Goal: Information Seeking & Learning: Learn about a topic

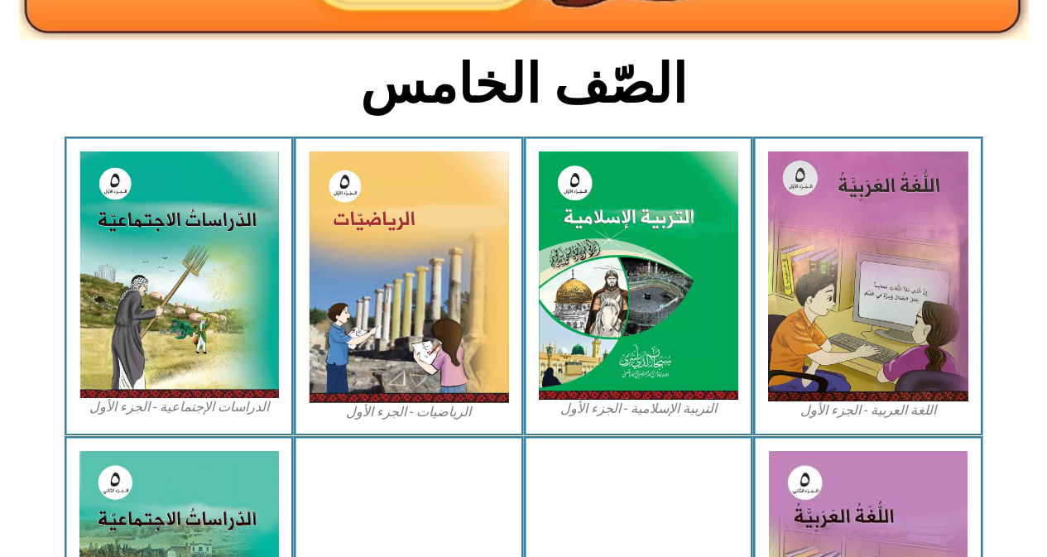
scroll to position [414, 0]
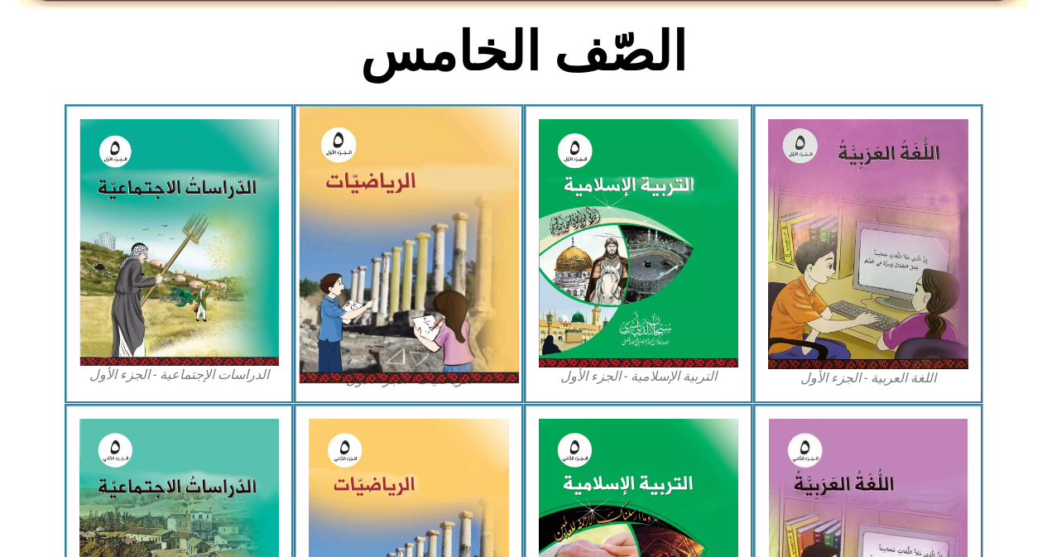
click at [386, 207] on img at bounding box center [409, 245] width 220 height 276
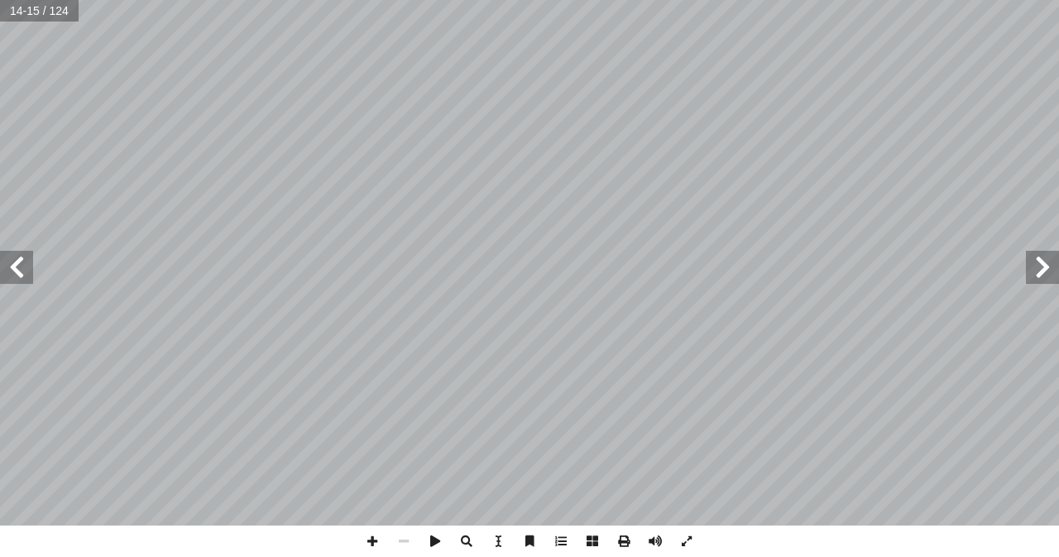
click at [0, 274] on span at bounding box center [16, 267] width 33 height 33
click at [21, 274] on span at bounding box center [16, 267] width 33 height 33
click at [20, 272] on span at bounding box center [16, 267] width 33 height 33
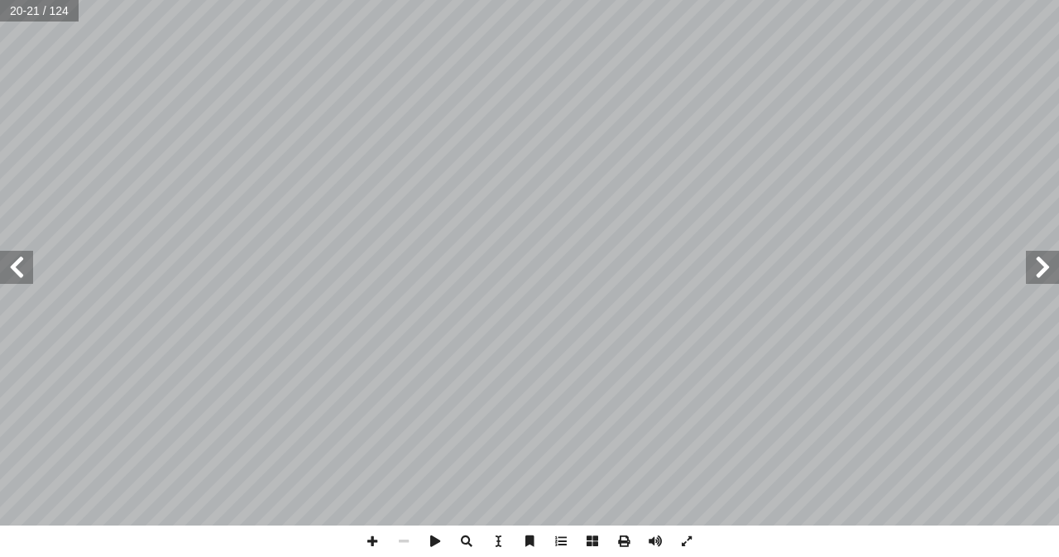
click at [20, 272] on span at bounding box center [16, 267] width 33 height 33
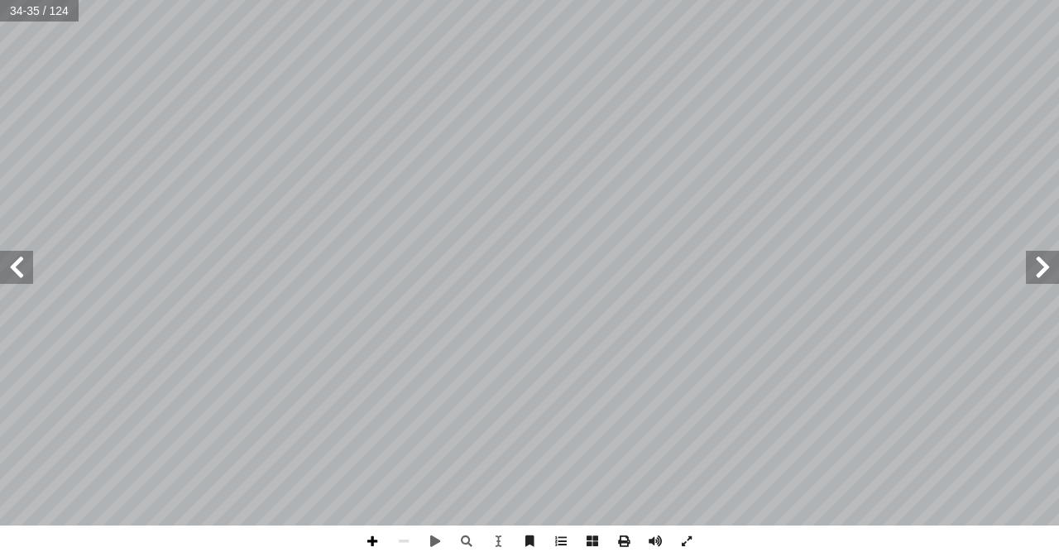
click at [372, 539] on span at bounding box center [372, 540] width 31 height 31
click at [22, 259] on span at bounding box center [16, 267] width 33 height 33
